Goal: Task Accomplishment & Management: Complete application form

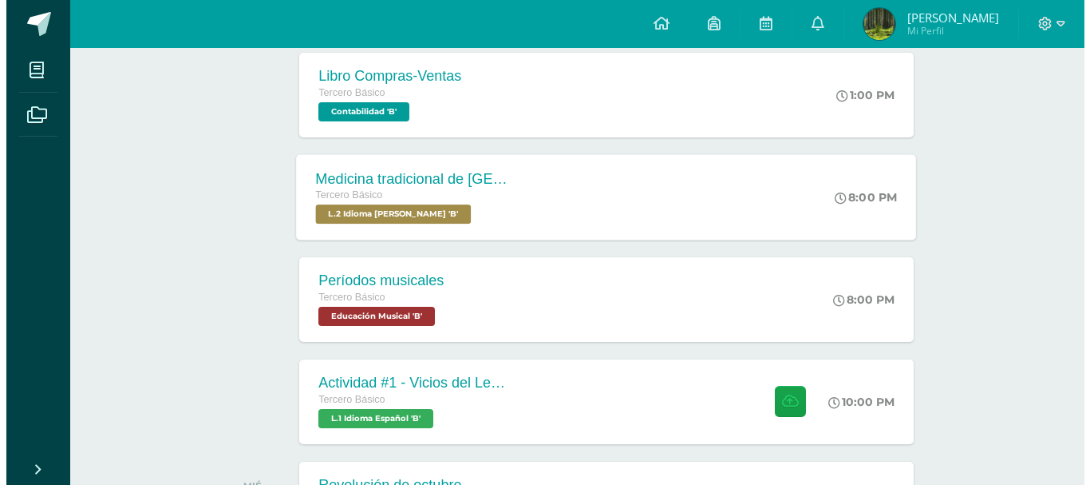
scroll to position [399, 0]
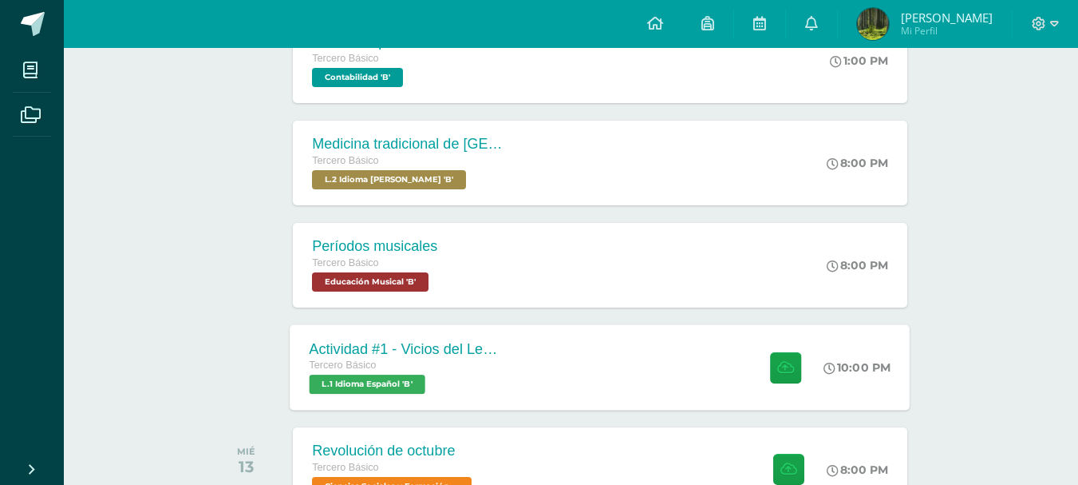
click at [549, 359] on div "Actividad #1 - Vicios del LenguaJe Tercero Básico L.1 Idioma Español 'B' 10:00 …" at bounding box center [601, 366] width 620 height 85
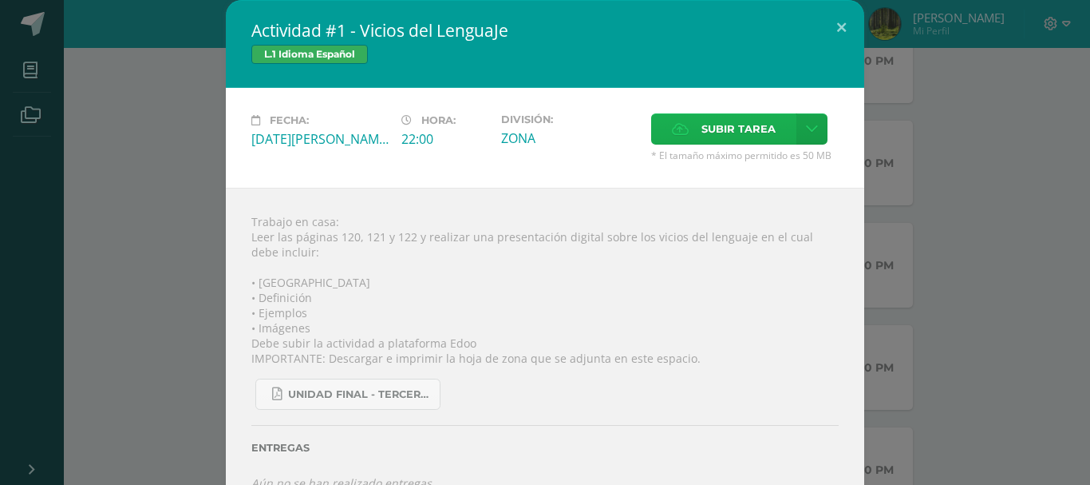
click at [694, 133] on label "Subir tarea" at bounding box center [723, 128] width 145 height 31
click at [0, 0] on input "Subir tarea" at bounding box center [0, 0] width 0 height 0
click at [689, 138] on label "Subir tarea" at bounding box center [723, 128] width 145 height 31
click at [0, 0] on input "Subir tarea" at bounding box center [0, 0] width 0 height 0
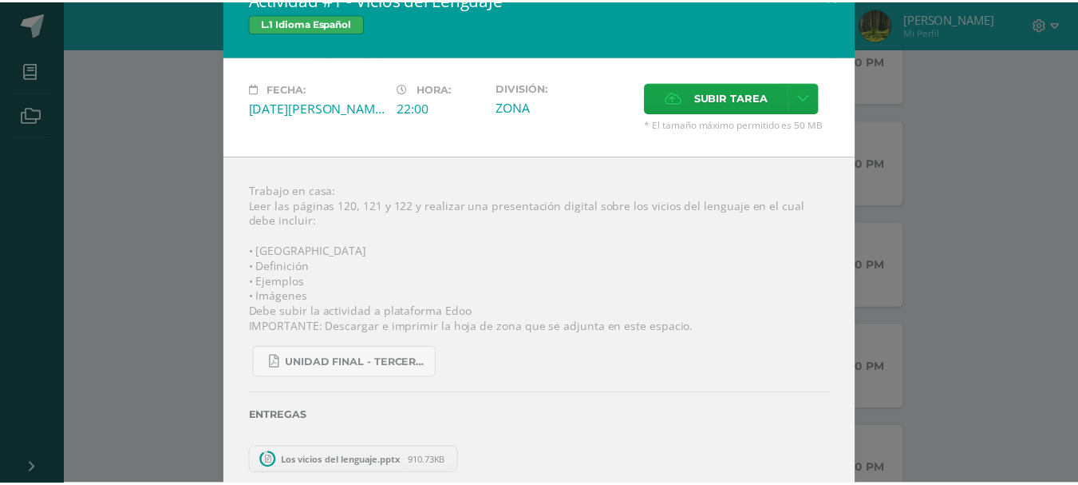
scroll to position [20, 0]
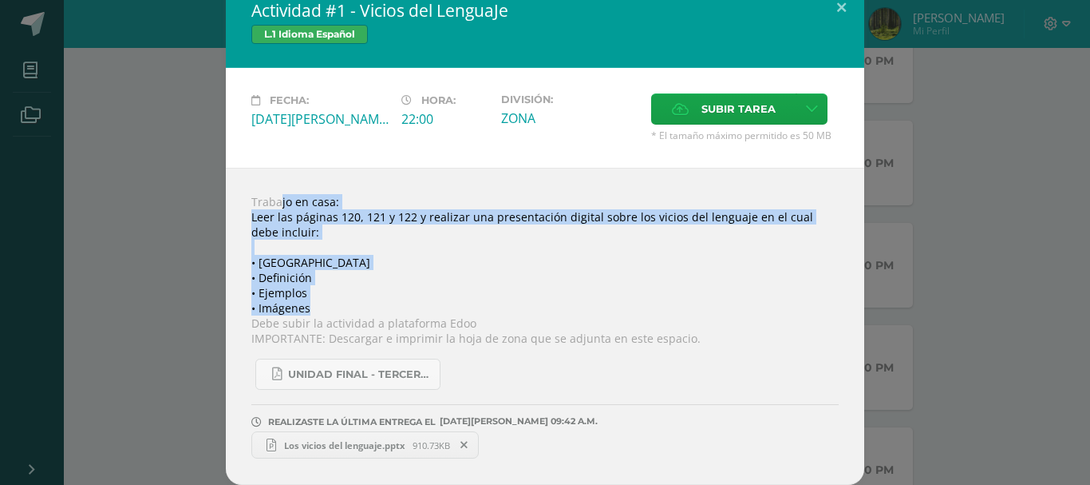
drag, startPoint x: 556, startPoint y: 309, endPoint x: 239, endPoint y: 176, distance: 343.8
click at [239, 176] on div "Trabajo en casa: Leer las páginas 120, 121 y 122 y realizar una presentación di…" at bounding box center [545, 326] width 639 height 317
click at [408, 234] on div "Trabajo en casa: Leer las páginas 120, 121 y 122 y realizar una presentación di…" at bounding box center [545, 326] width 639 height 317
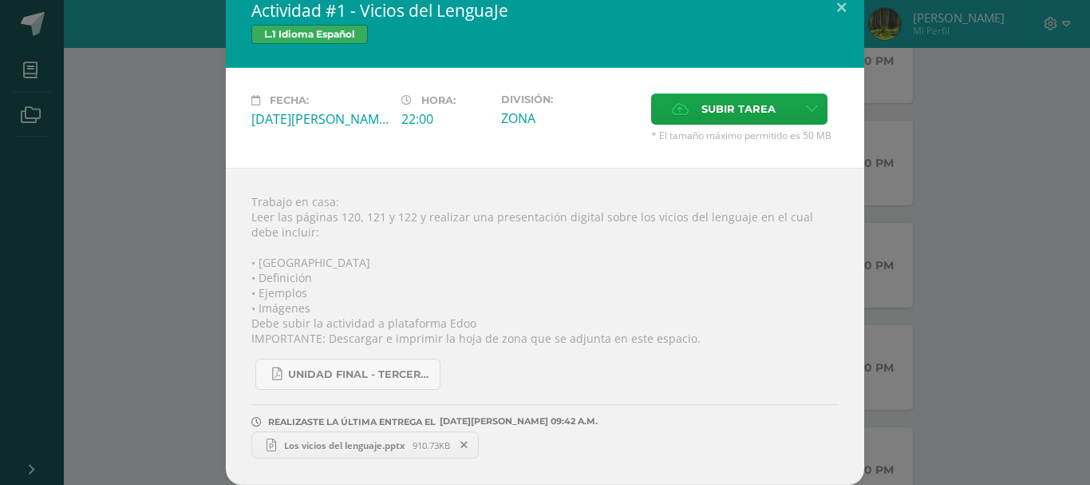
click at [319, 443] on span "Los vicios del lenguaje.pptx" at bounding box center [344, 445] width 136 height 12
click at [837, 7] on button at bounding box center [841, 7] width 45 height 54
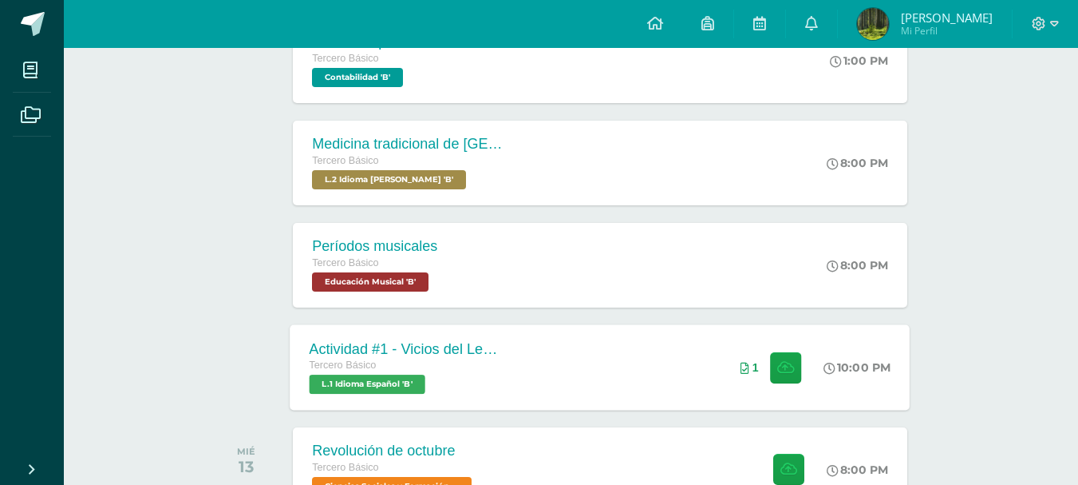
scroll to position [479, 0]
